Goal: Information Seeking & Learning: Learn about a topic

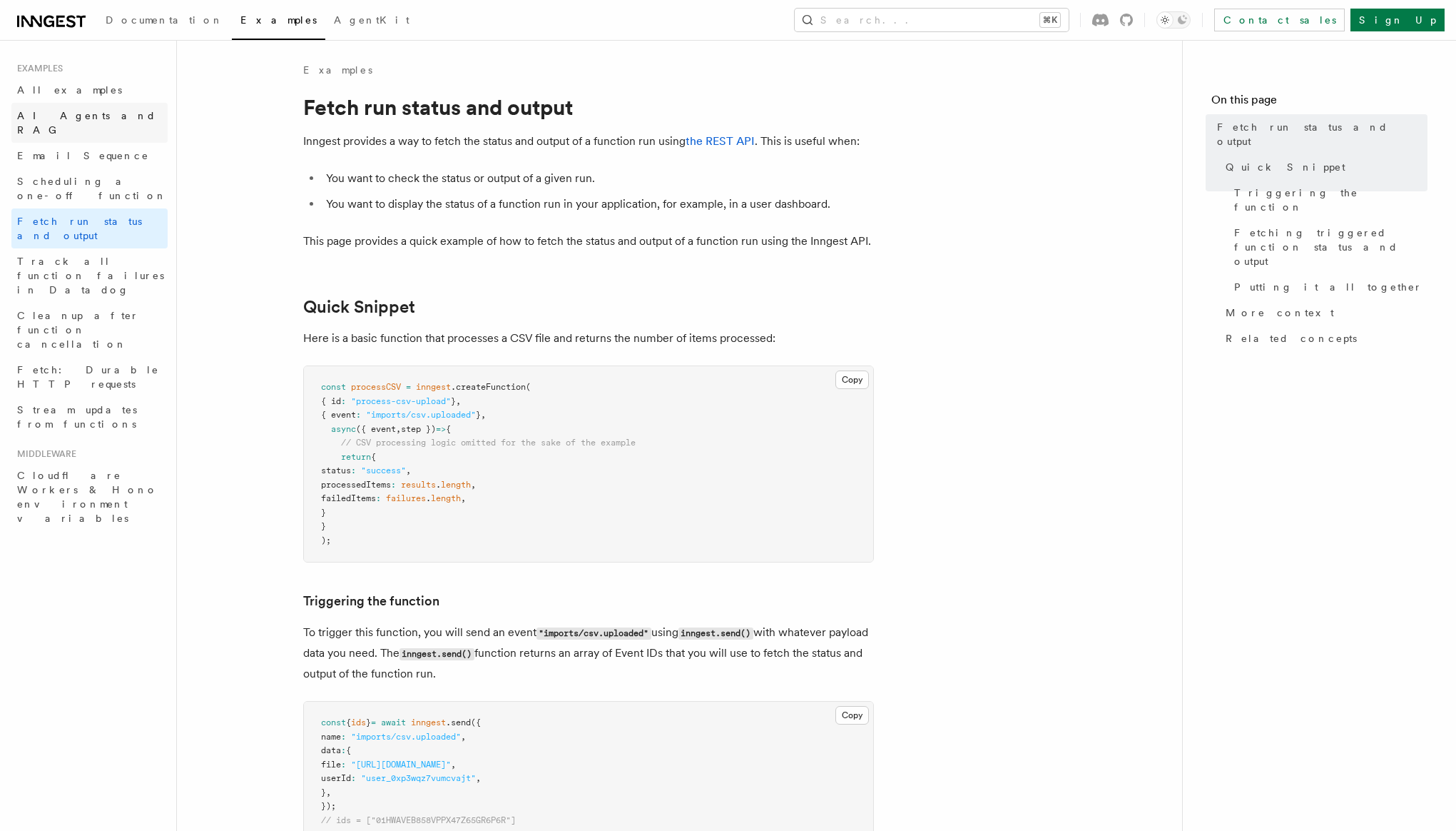
click at [64, 125] on link "AI Agents and RAG" at bounding box center [89, 123] width 156 height 40
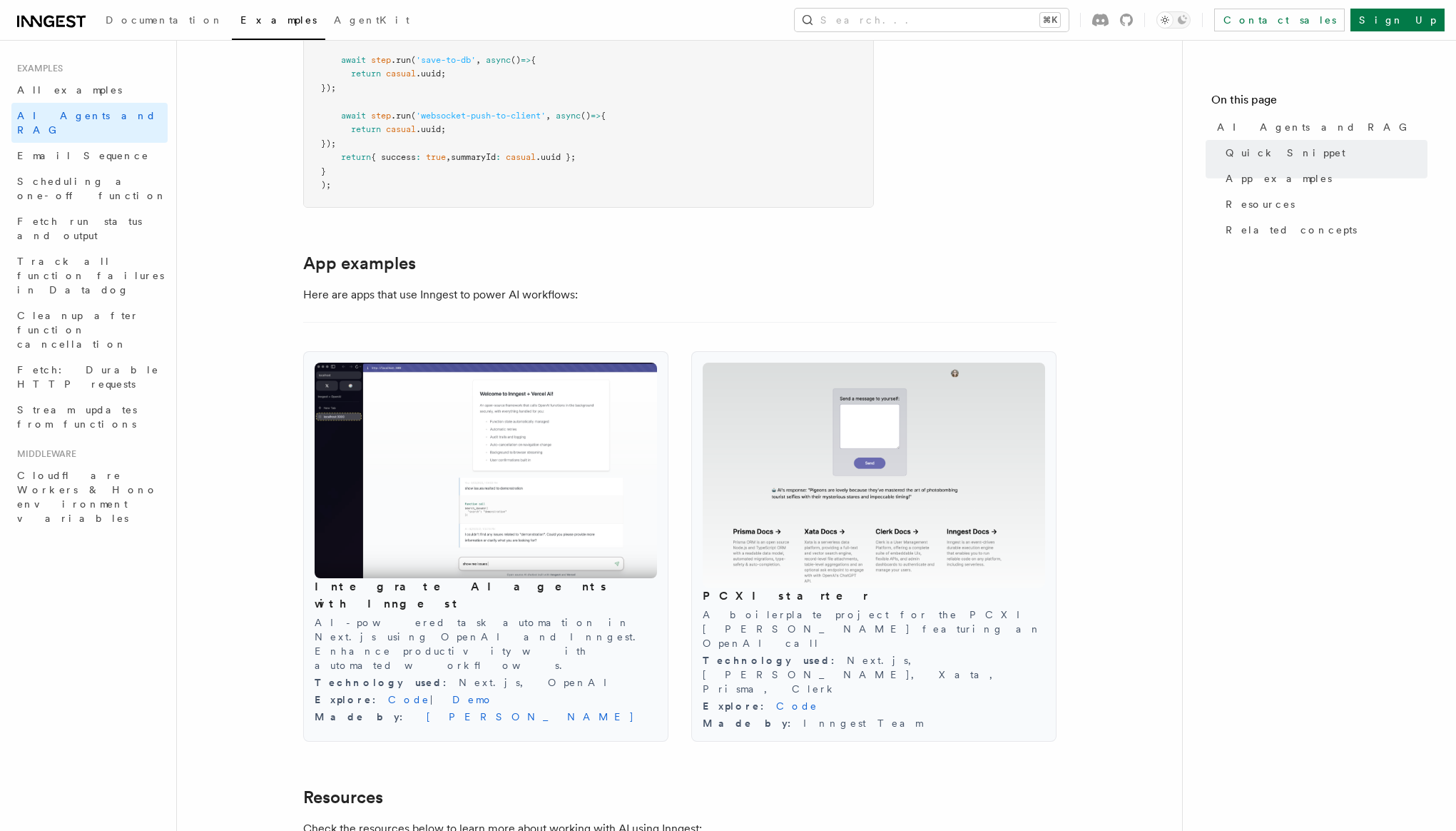
scroll to position [1583, 0]
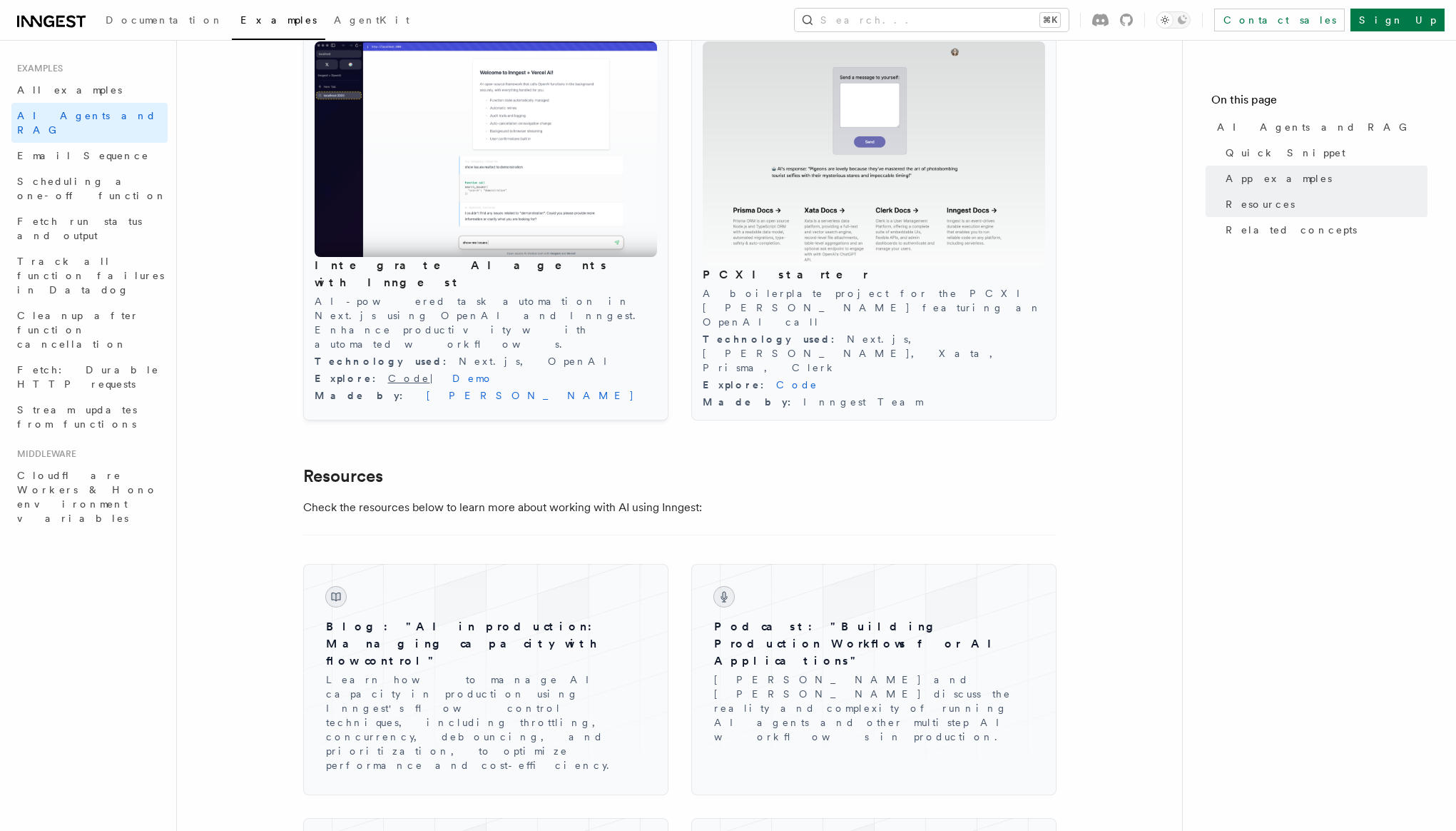
click at [388, 373] on link "Code" at bounding box center [409, 379] width 42 height 12
click at [452, 373] on link "Demo" at bounding box center [473, 379] width 42 height 12
